Goal: Information Seeking & Learning: Learn about a topic

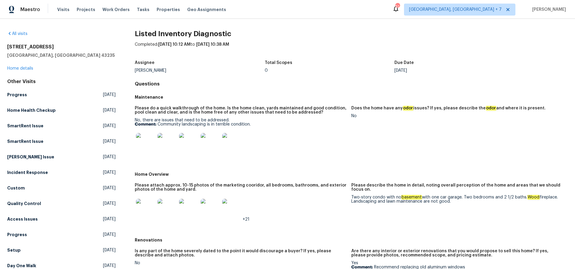
click at [148, 139] on img at bounding box center [145, 142] width 19 height 19
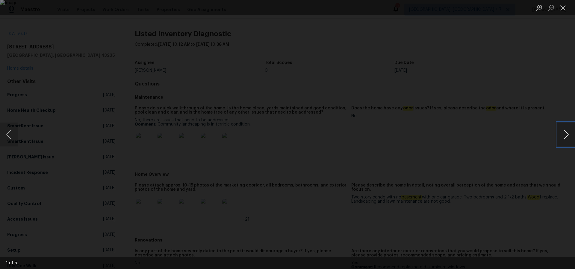
click at [562, 131] on button "Next image" at bounding box center [566, 135] width 18 height 24
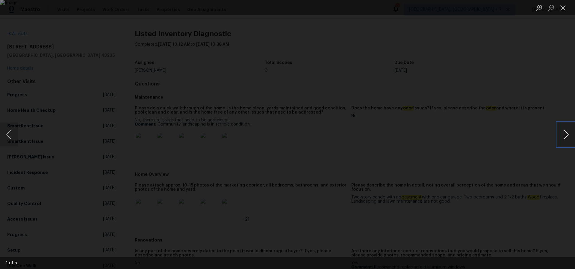
click at [562, 131] on button "Next image" at bounding box center [566, 135] width 18 height 24
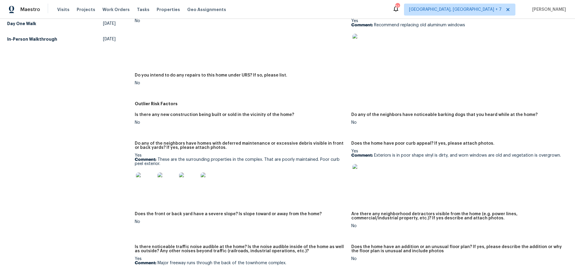
scroll to position [225, 0]
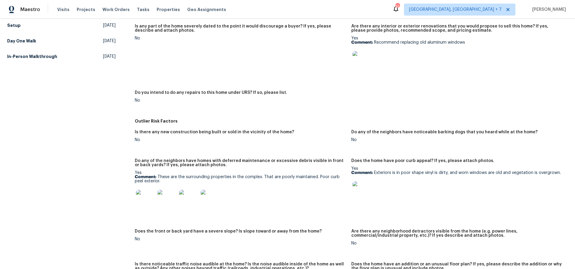
click at [142, 199] on img at bounding box center [145, 199] width 19 height 19
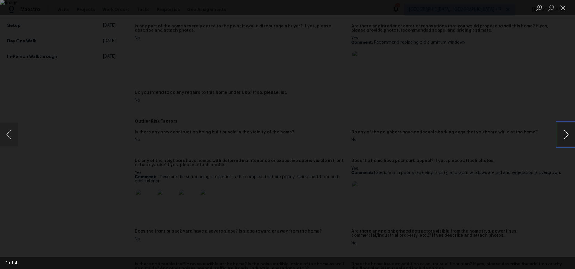
click at [564, 132] on button "Next image" at bounding box center [566, 135] width 18 height 24
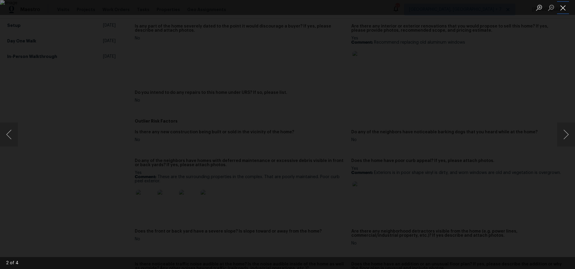
click at [566, 8] on button "Close lightbox" at bounding box center [563, 7] width 12 height 10
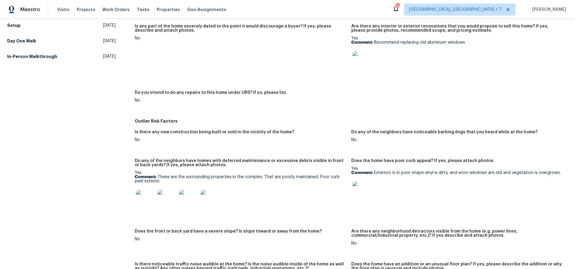
click at [147, 199] on img at bounding box center [145, 199] width 19 height 19
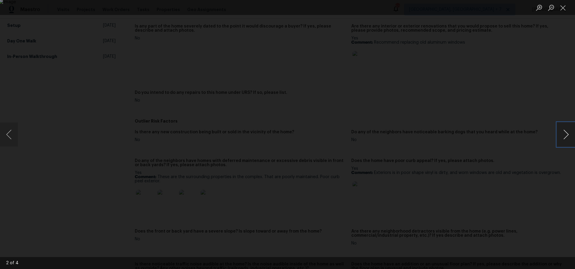
click at [569, 139] on button "Next image" at bounding box center [566, 135] width 18 height 24
click at [559, 137] on button "Next image" at bounding box center [566, 135] width 18 height 24
click at [559, 138] on button "Next image" at bounding box center [566, 135] width 18 height 24
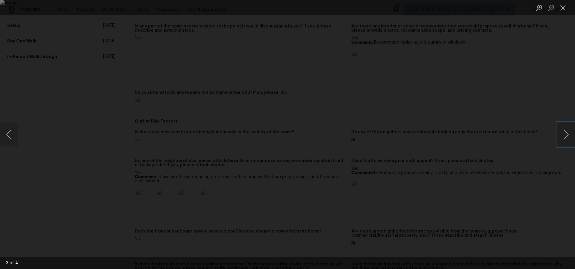
click at [359, 120] on img "Lightbox" at bounding box center [287, 134] width 575 height 269
click at [563, 10] on button "Close lightbox" at bounding box center [563, 7] width 12 height 10
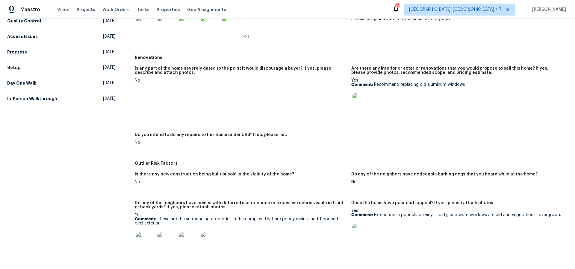
scroll to position [133, 0]
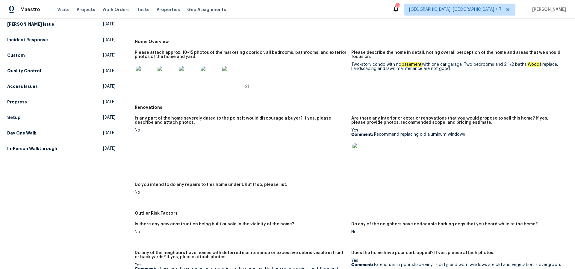
click at [145, 76] on img at bounding box center [145, 75] width 19 height 19
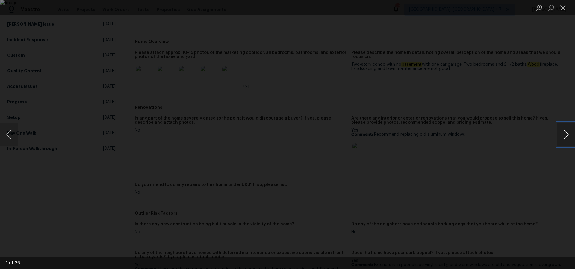
click at [562, 135] on button "Next image" at bounding box center [566, 135] width 18 height 24
click at [566, 135] on button "Next image" at bounding box center [566, 135] width 18 height 24
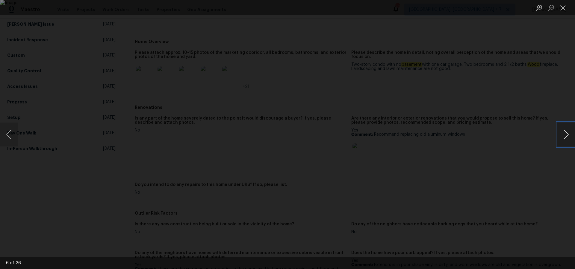
click at [566, 135] on button "Next image" at bounding box center [566, 135] width 18 height 24
click at [567, 139] on button "Next image" at bounding box center [566, 135] width 18 height 24
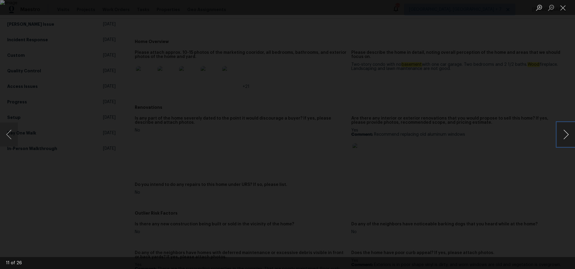
click at [567, 139] on button "Next image" at bounding box center [566, 135] width 18 height 24
click at [562, 7] on button "Close lightbox" at bounding box center [563, 7] width 12 height 10
